Goal: Find specific page/section: Find specific page/section

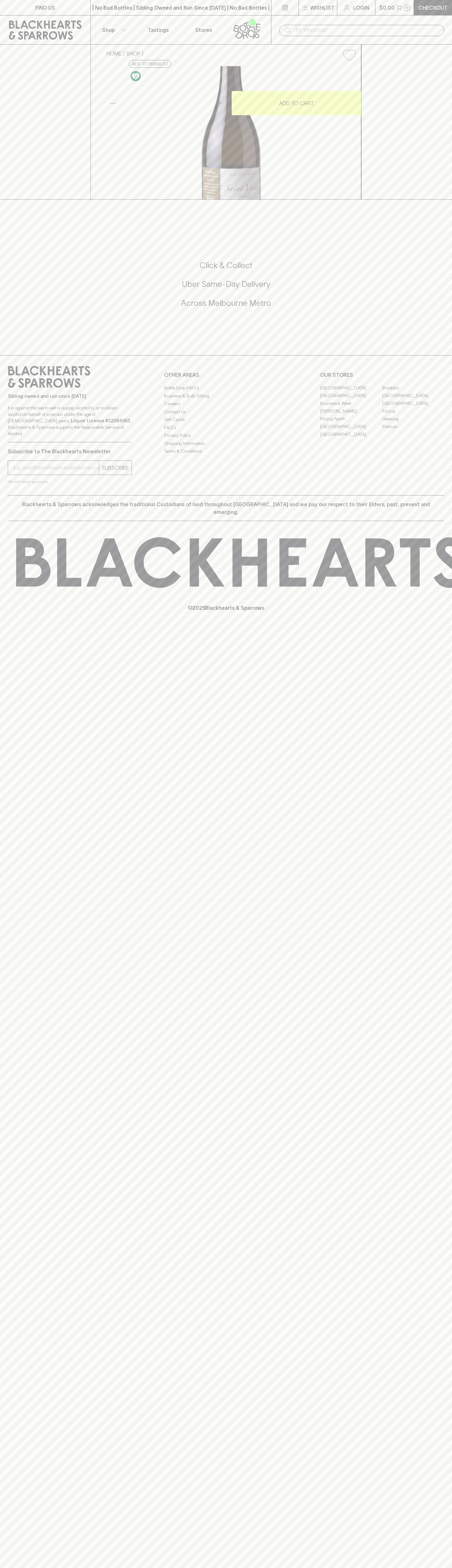
click at [351, 430] on link "[GEOGRAPHIC_DATA]" at bounding box center [351, 426] width 62 height 8
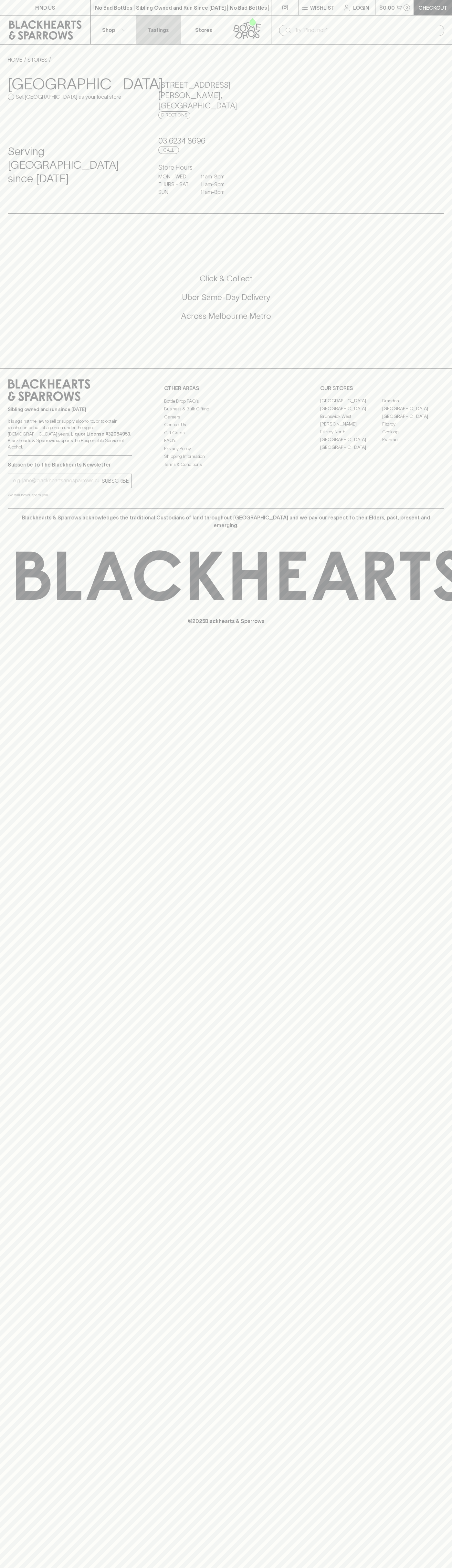
click at [143, 16] on link "Tastings" at bounding box center [158, 29] width 45 height 29
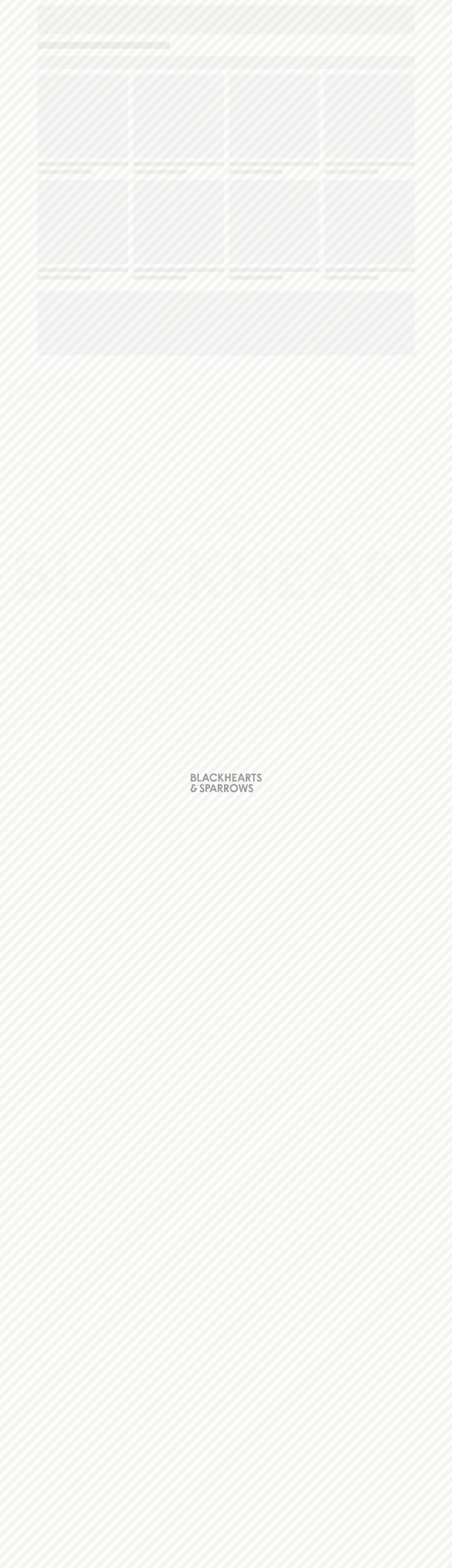
click at [449, 152] on div "Loading" at bounding box center [226, 784] width 452 height 1568
click at [446, 1567] on html "FIND US | No Bad Bottles | Sibling Owned and Run Since 2006 | No Bad Bottles | …" at bounding box center [226, 784] width 452 height 1568
click at [24, 1522] on div "Loading" at bounding box center [226, 784] width 452 height 1568
